Goal: Task Accomplishment & Management: Manage account settings

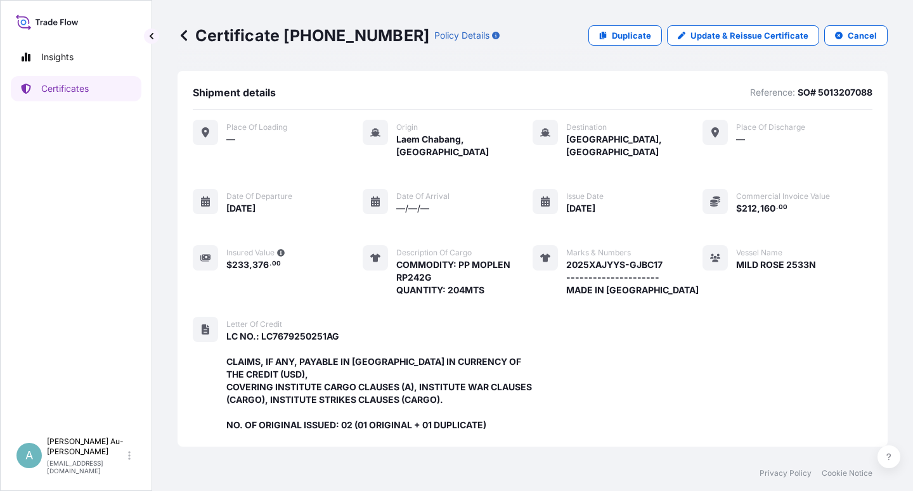
scroll to position [364, 0]
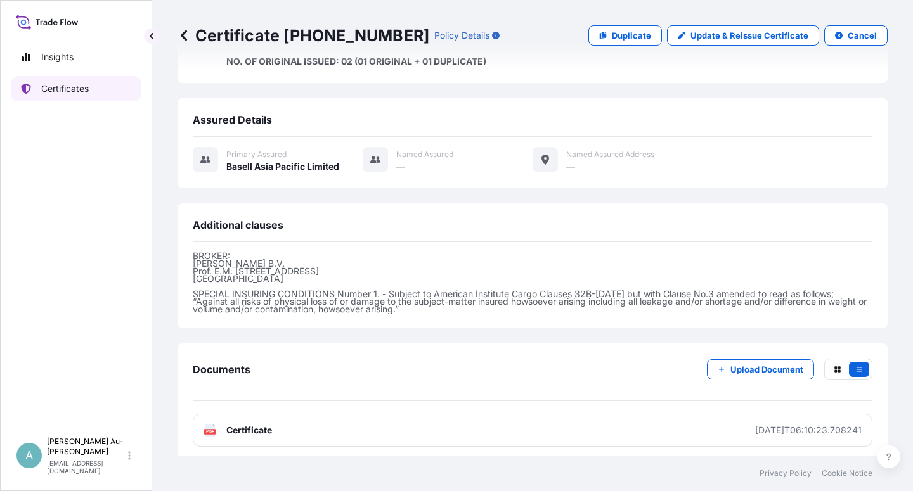
click at [71, 94] on p "Certificates" at bounding box center [65, 88] width 48 height 13
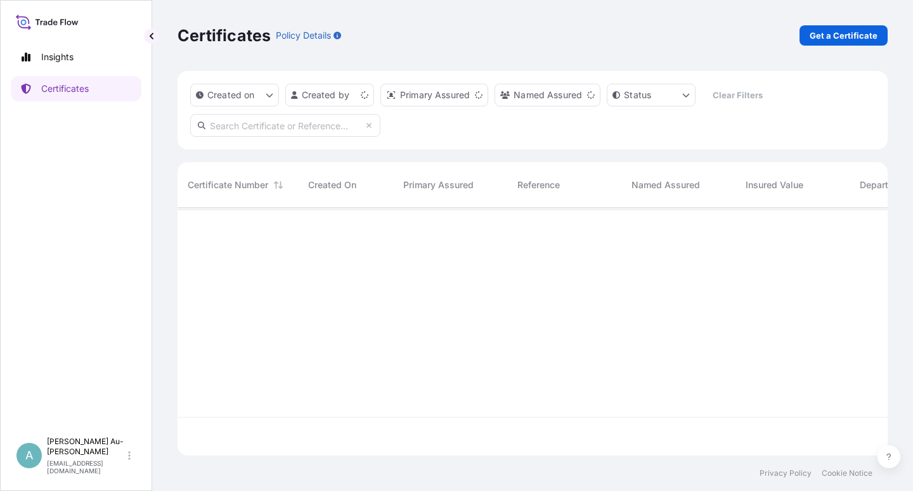
scroll to position [244, 699]
click at [252, 129] on input "text" at bounding box center [285, 125] width 190 height 23
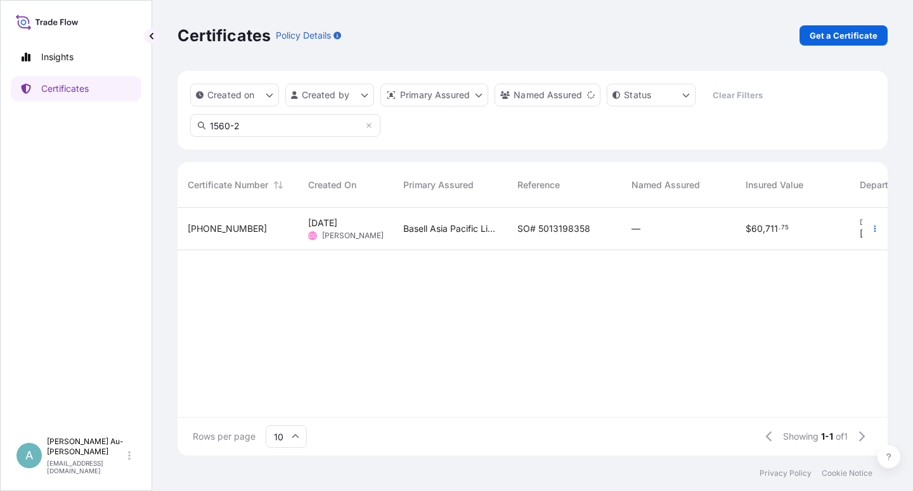
type input "1560-2"
click at [536, 227] on span "SO# 5013198358" at bounding box center [553, 228] width 73 height 13
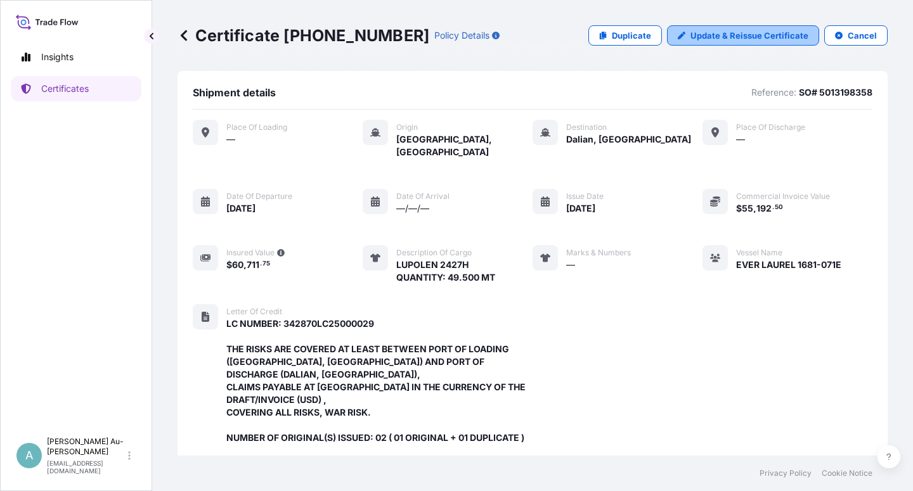
click at [722, 29] on p "Update & Reissue Certificate" at bounding box center [749, 35] width 118 height 13
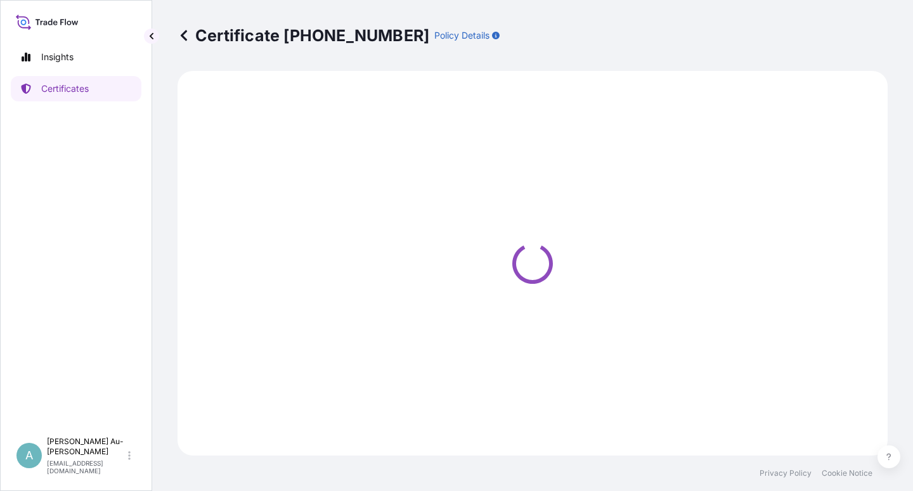
select select "Sea"
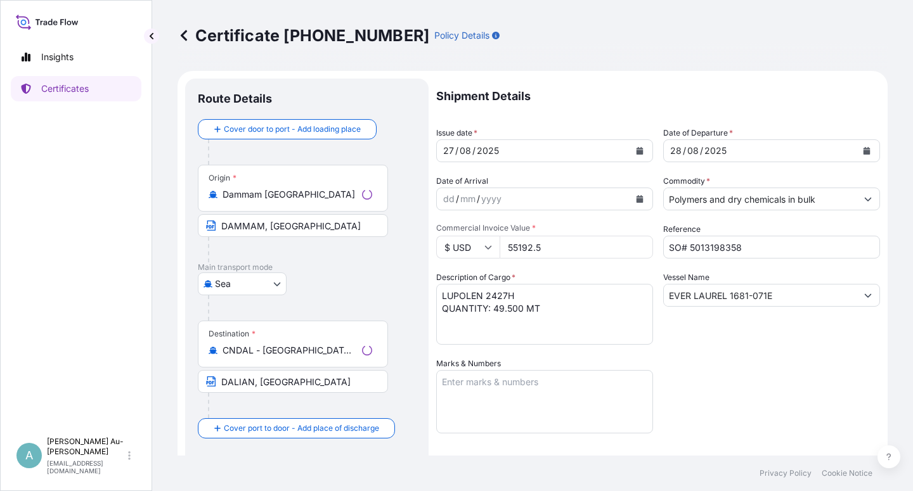
select select "32034"
click at [636, 153] on icon "Calendar" at bounding box center [639, 151] width 7 height 8
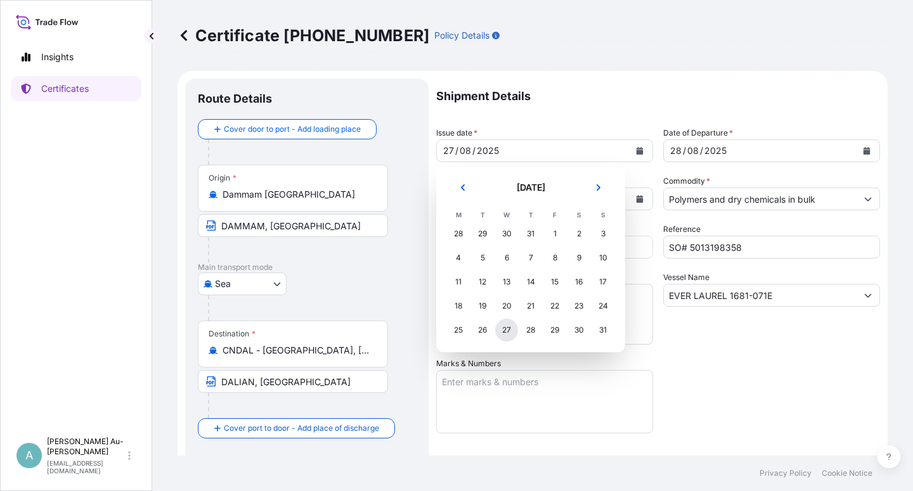
click at [511, 331] on div "27" at bounding box center [506, 330] width 23 height 23
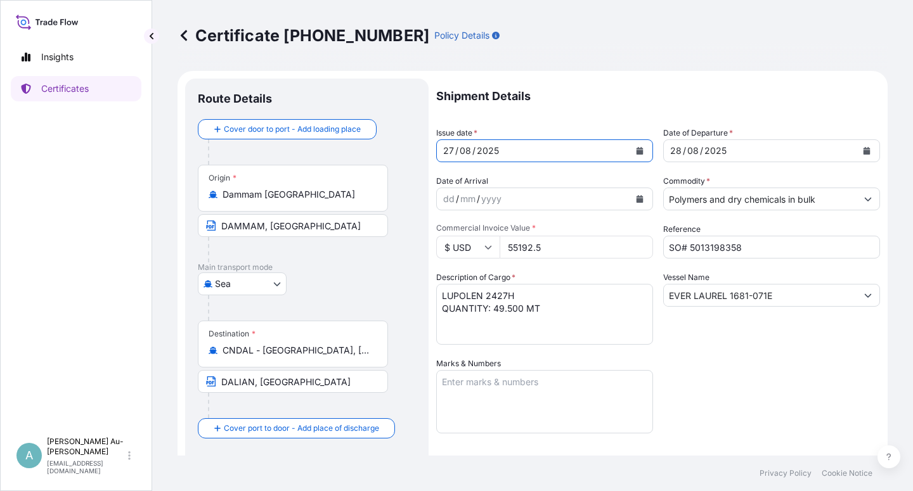
click at [708, 356] on div "Shipment Details Issue date * [DATE] Date of Departure * [DATE] Date of Arrival…" at bounding box center [658, 405] width 444 height 652
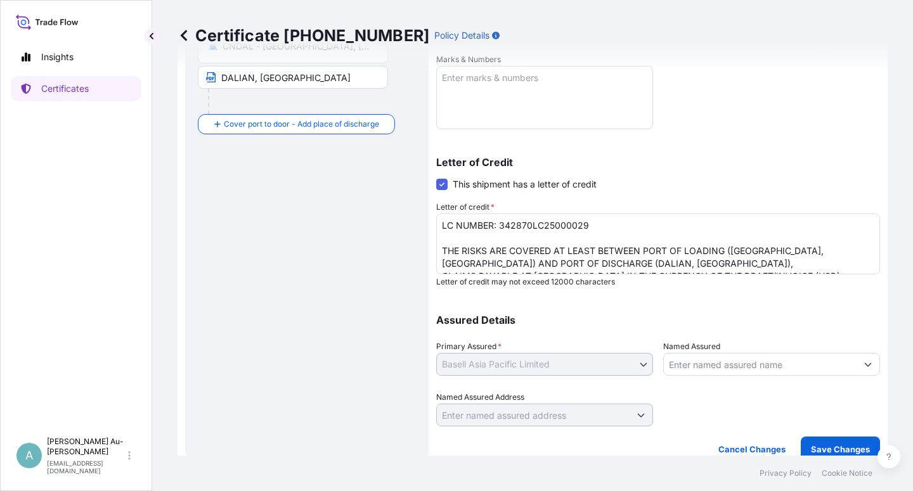
scroll to position [311, 0]
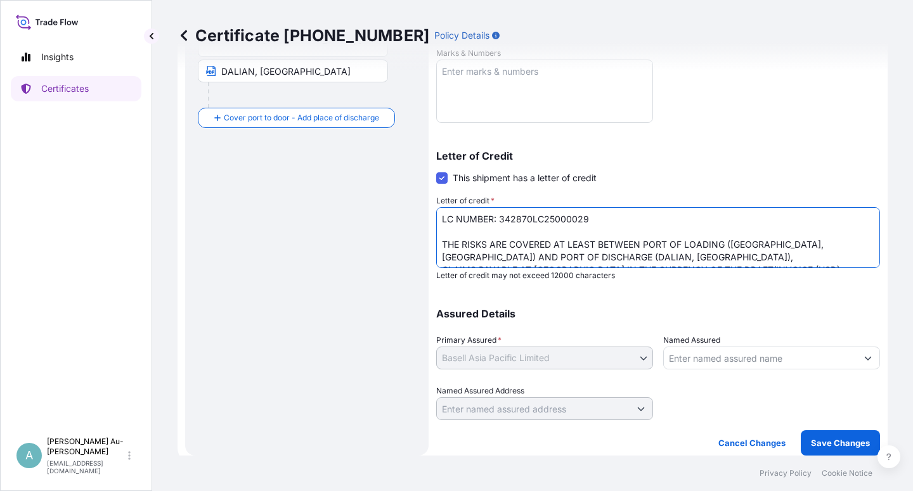
drag, startPoint x: 643, startPoint y: 246, endPoint x: 643, endPoint y: 255, distance: 8.9
click at [643, 255] on textarea "LC NUMBER: 342870LC25000029 THE RISKS ARE COVERED AT LEAST BETWEEN PORT OF LOAD…" at bounding box center [658, 237] width 444 height 61
paste textarea "DAMMAM, [GEOGRAPHIC_DATA] (PORT OF LOADING) AND [GEOGRAPHIC_DATA], [GEOGRAPHIC_…"
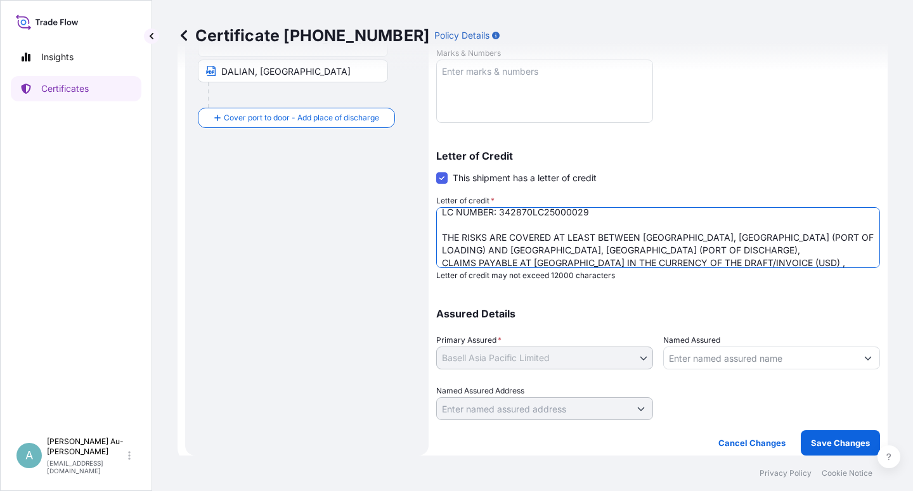
scroll to position [10, 0]
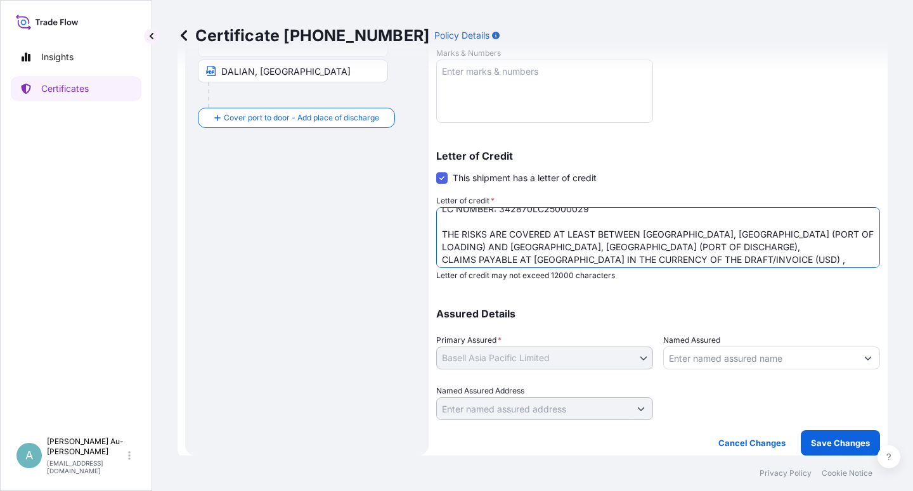
click at [442, 248] on textarea "LC NUMBER: 342870LC25000029 THE RISKS ARE COVERED AT LEAST BETWEEN PORT OF LOAD…" at bounding box center [658, 237] width 444 height 61
type textarea "LC NUMBER: 342870LC25000029 THE RISKS ARE COVERED AT LEAST BETWEEN [GEOGRAPHIC_…"
click at [810, 443] on p "Save Changes" at bounding box center [839, 443] width 59 height 13
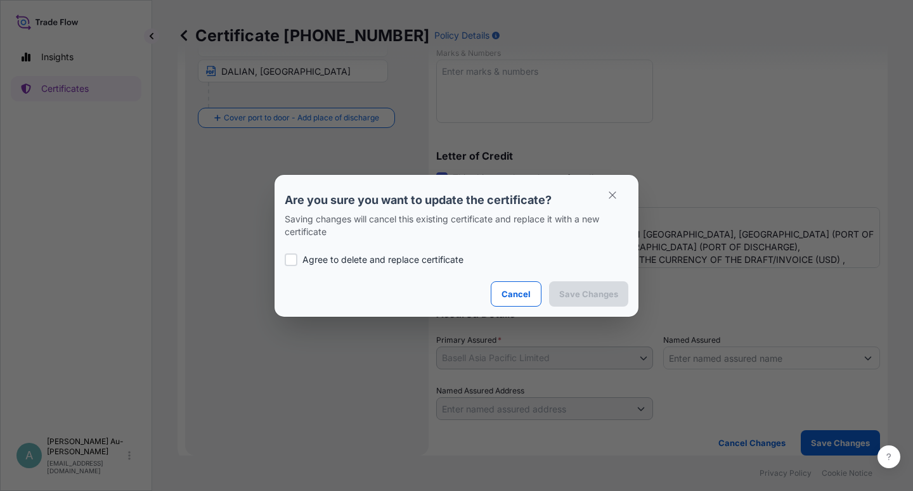
click at [375, 260] on p "Agree to delete and replace certificate" at bounding box center [382, 259] width 161 height 13
checkbox input "true"
click at [601, 299] on p "Save Changes" at bounding box center [588, 294] width 59 height 13
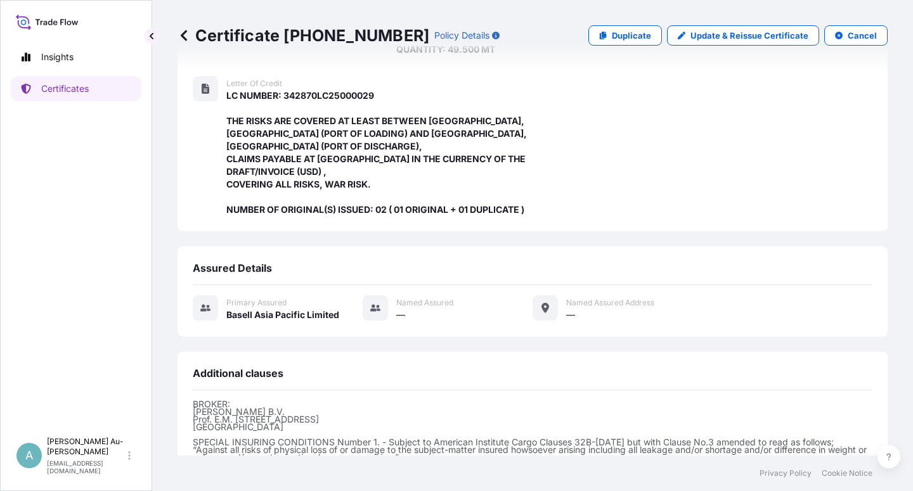
scroll to position [376, 0]
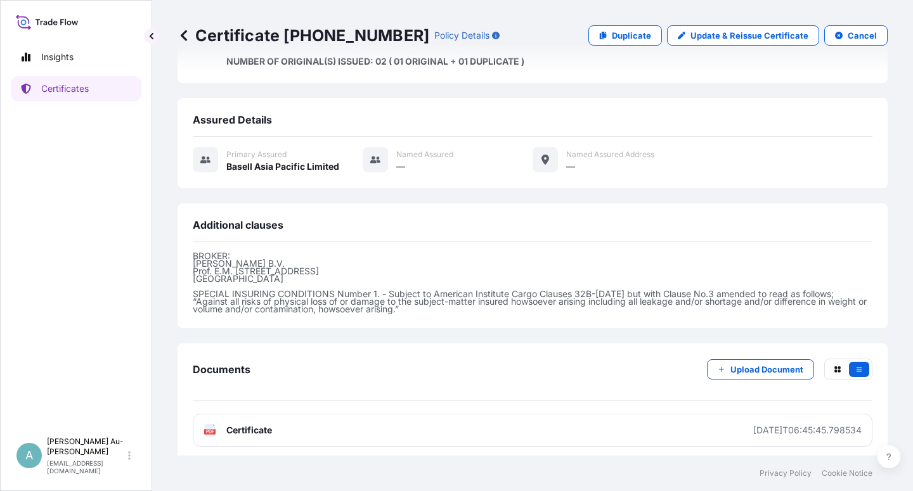
click at [283, 428] on link "PDF Certificate [DATE]T06:45:45.798534" at bounding box center [532, 430] width 679 height 33
